Goal: Transaction & Acquisition: Purchase product/service

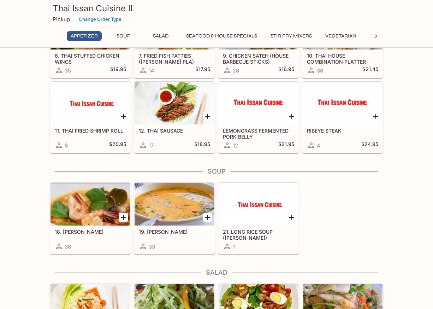
scroll to position [225, 0]
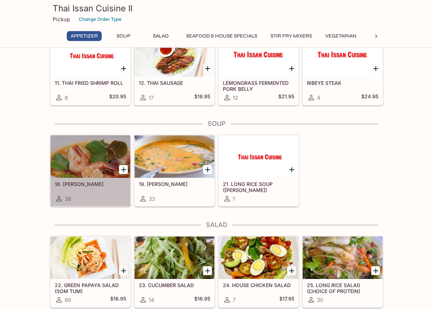
click at [77, 162] on div at bounding box center [90, 156] width 80 height 42
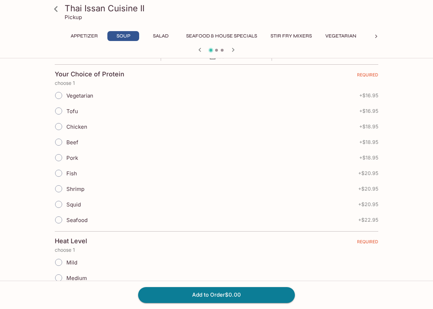
scroll to position [148, 0]
click at [63, 112] on input "Tofu" at bounding box center [58, 110] width 15 height 15
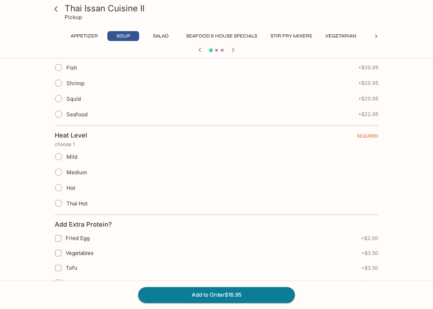
scroll to position [262, 0]
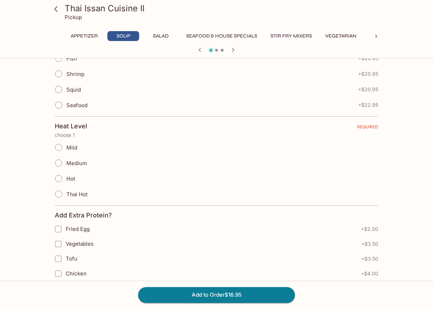
click at [59, 180] on input "Hot" at bounding box center [58, 178] width 15 height 15
radio input "true"
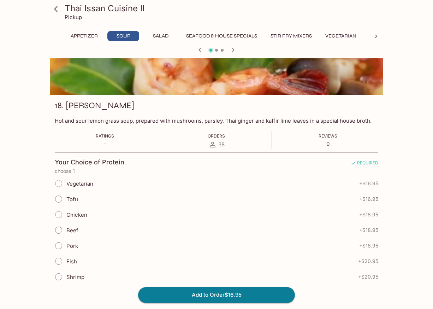
scroll to position [0, 0]
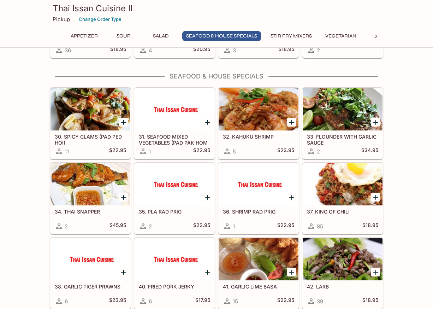
scroll to position [607, 0]
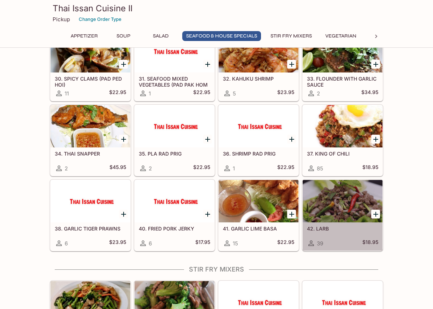
click at [344, 231] on h5 "42. LARB" at bounding box center [342, 228] width 71 height 6
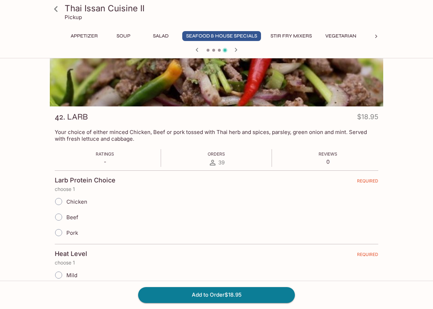
scroll to position [90, 0]
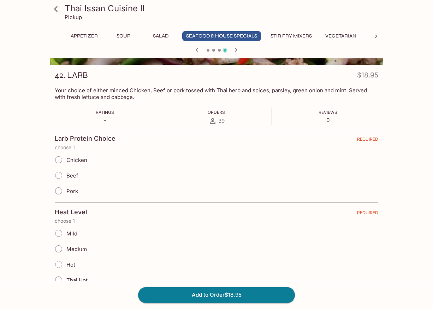
click at [60, 160] on input "Chicken" at bounding box center [58, 159] width 15 height 15
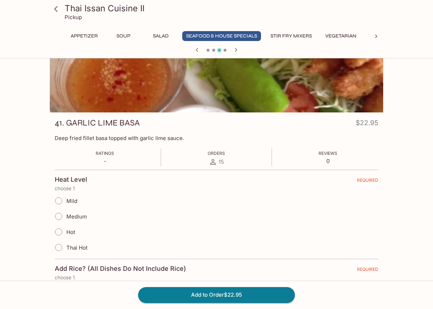
scroll to position [0, 0]
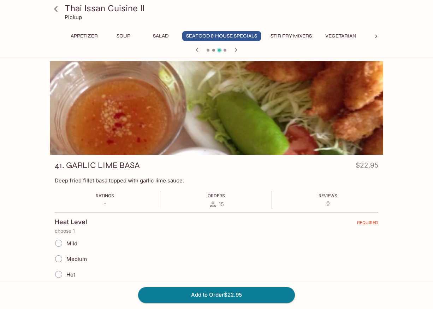
click at [235, 49] on icon "button" at bounding box center [236, 50] width 8 height 8
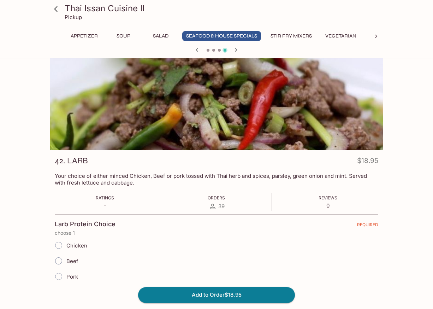
scroll to position [34, 0]
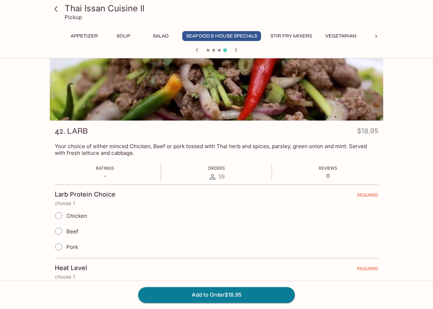
click at [60, 216] on input "Chicken" at bounding box center [58, 215] width 15 height 15
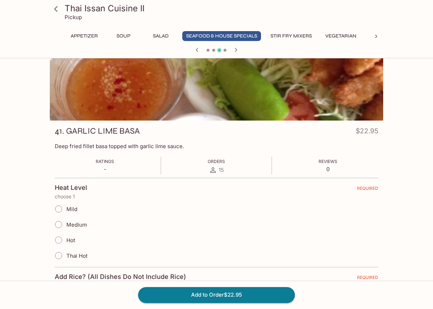
click at [235, 48] on icon "button" at bounding box center [236, 50] width 8 height 8
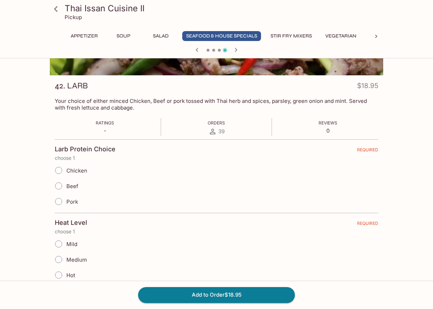
scroll to position [0, 0]
